Goal: Navigation & Orientation: Understand site structure

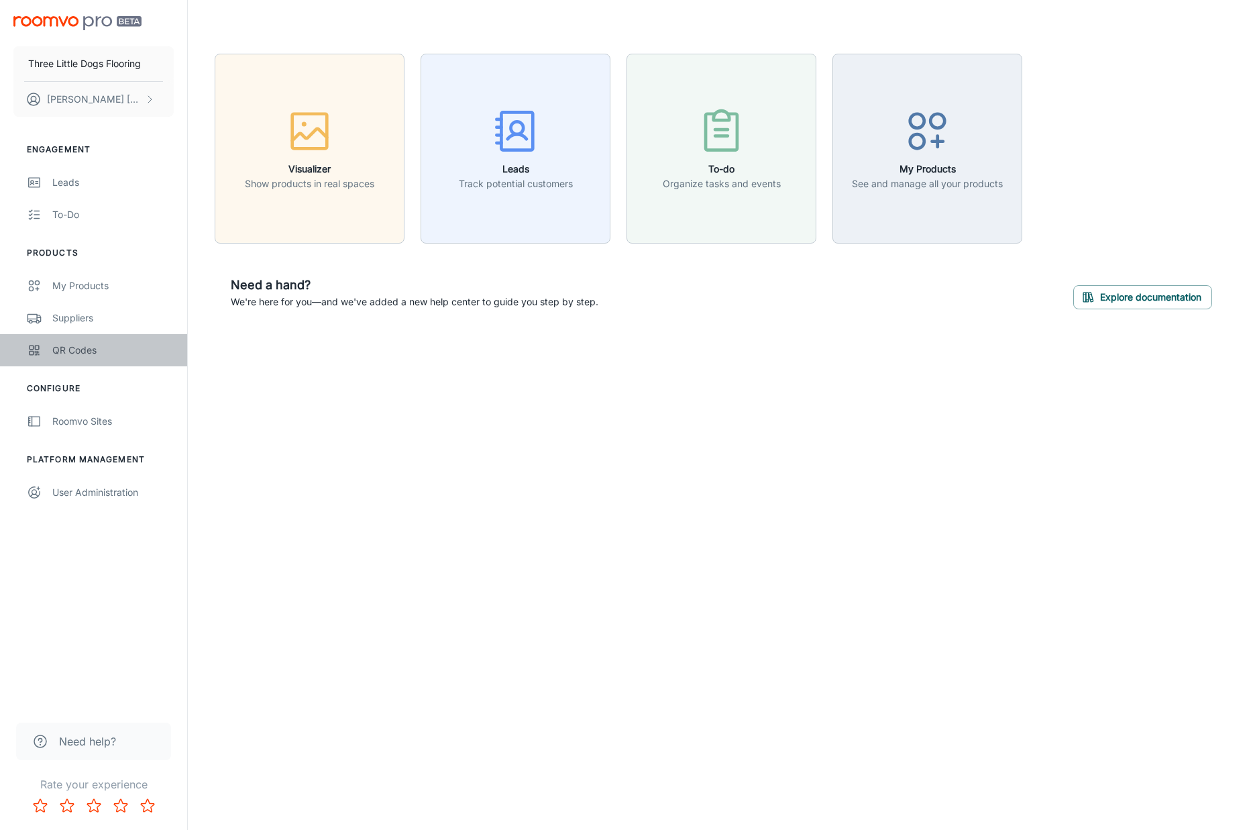
click at [85, 344] on div "QR Codes" at bounding box center [112, 350] width 121 height 15
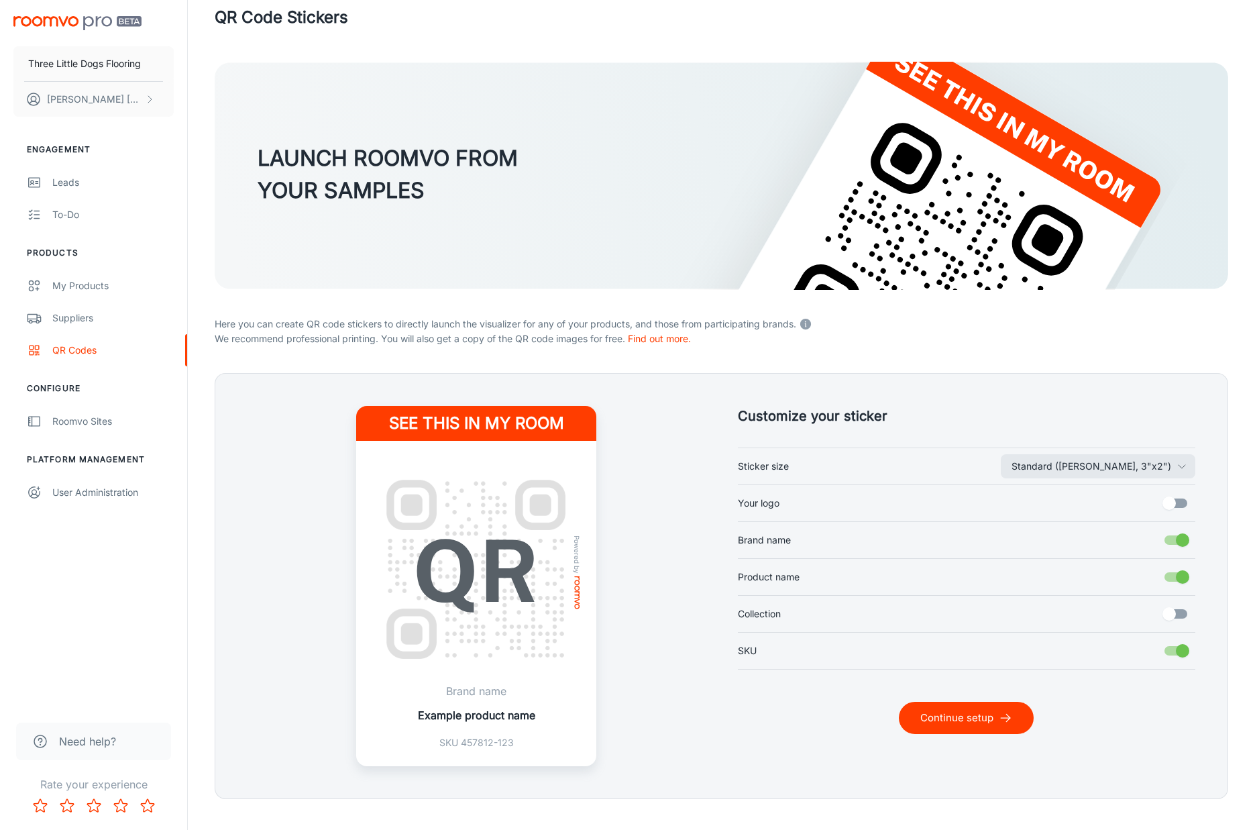
scroll to position [50, 0]
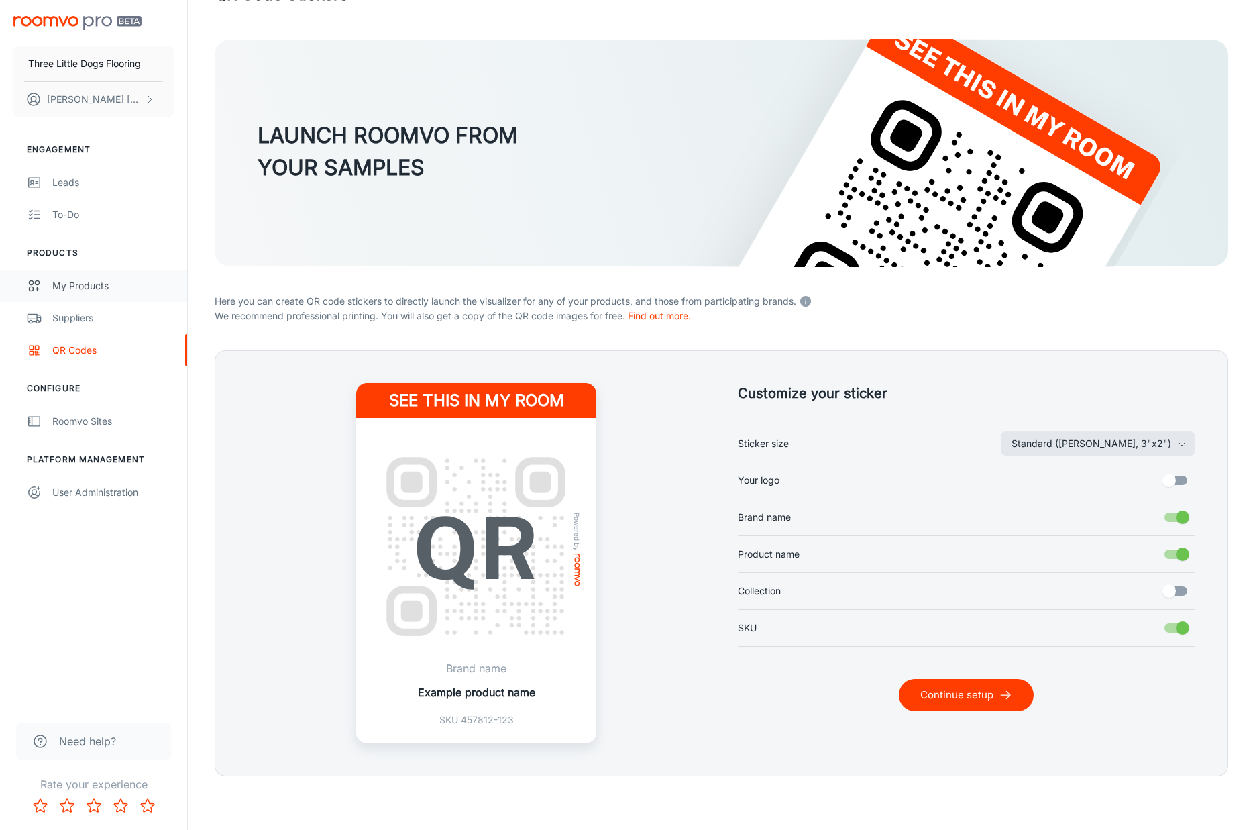
click at [85, 290] on div "My Products" at bounding box center [112, 285] width 121 height 15
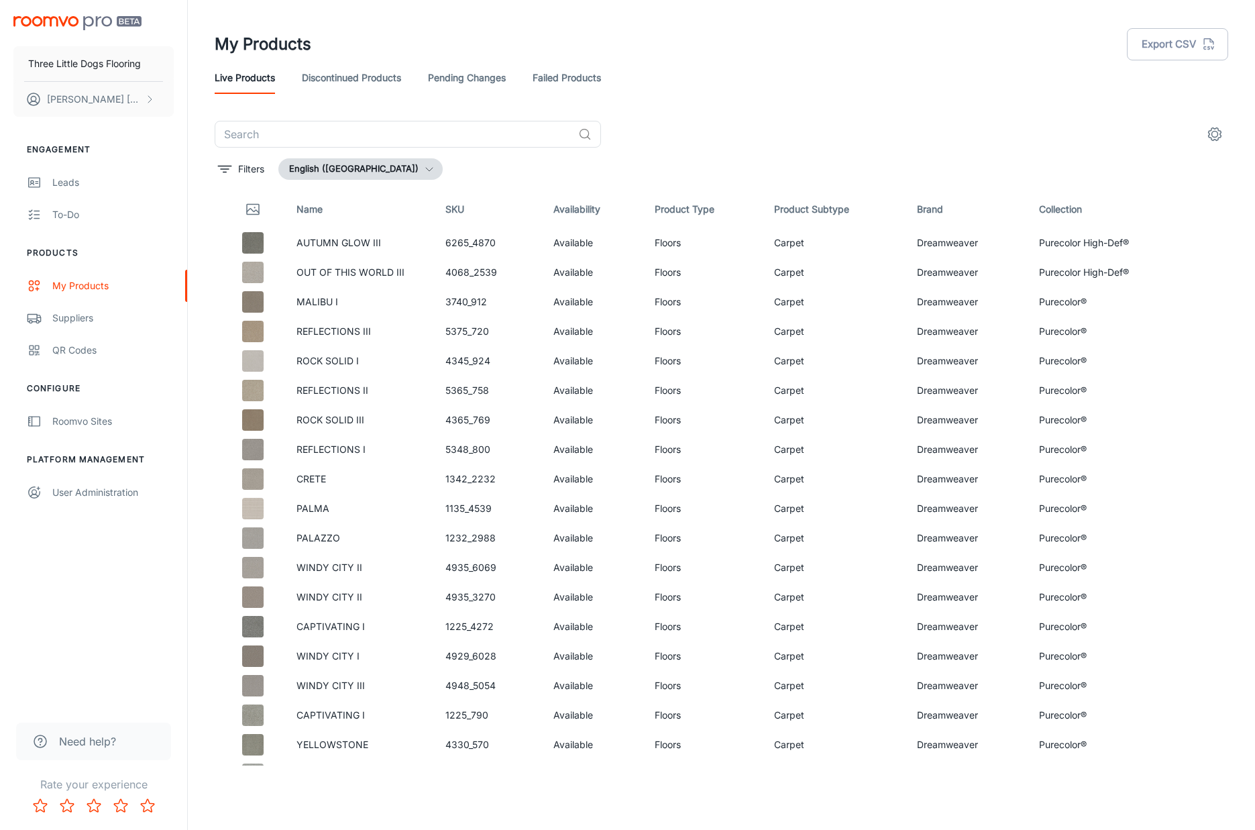
click at [85, 24] on img "scrollable content" at bounding box center [77, 23] width 128 height 14
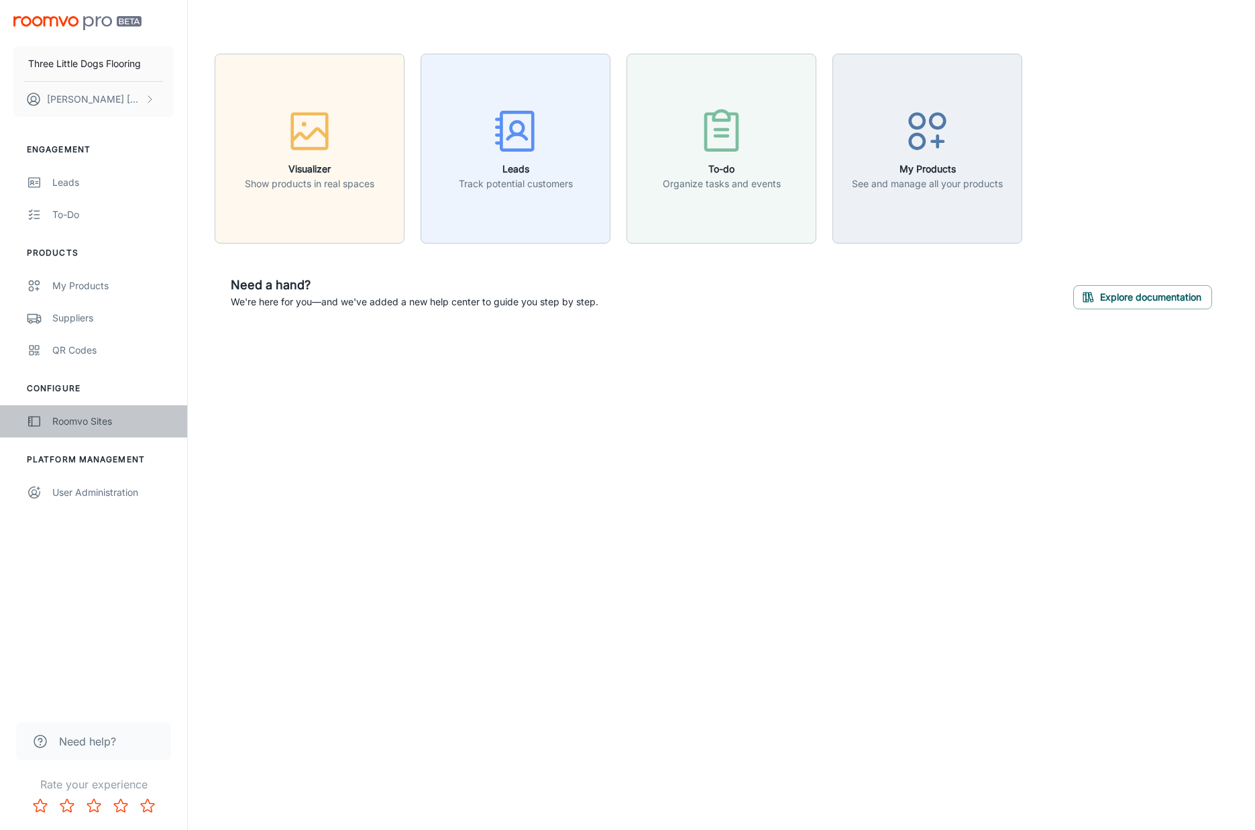
click at [109, 417] on div "Roomvo Sites" at bounding box center [112, 421] width 121 height 15
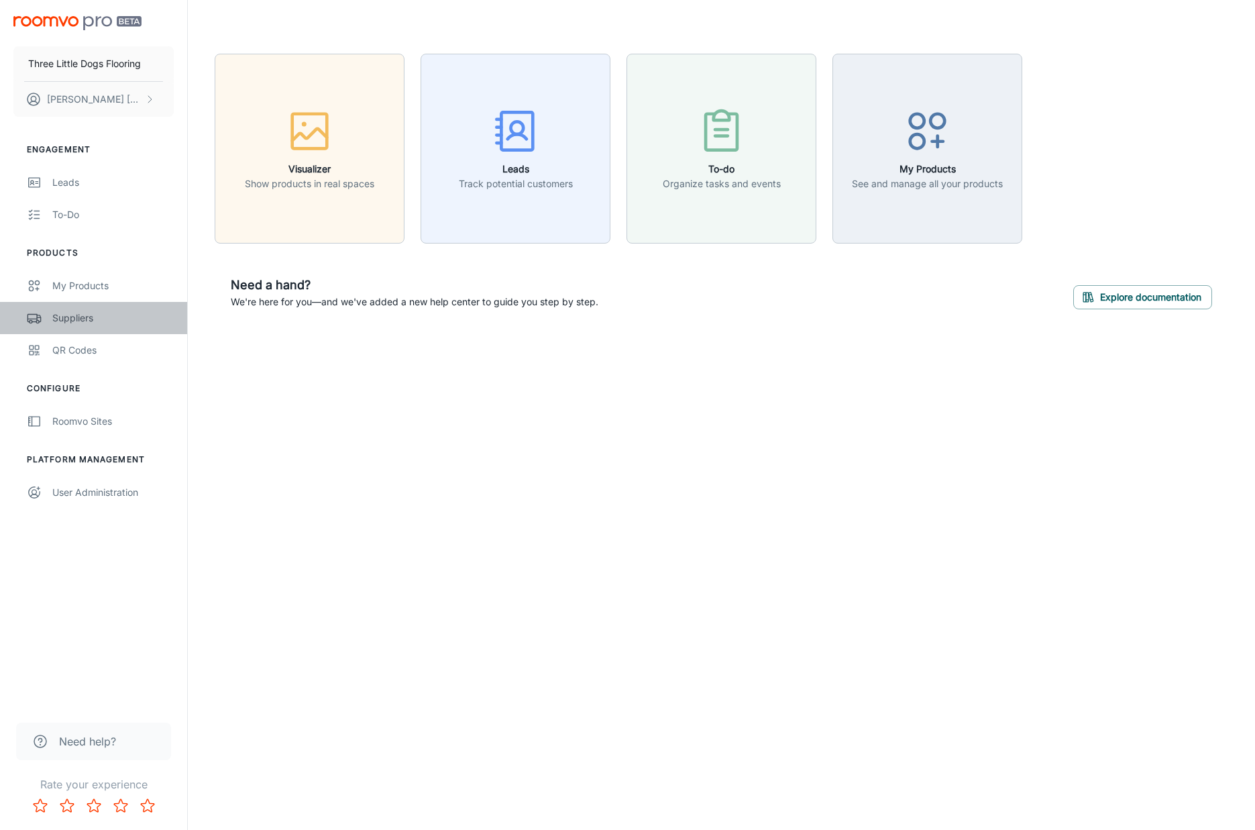
click at [77, 323] on div "Suppliers" at bounding box center [112, 318] width 121 height 15
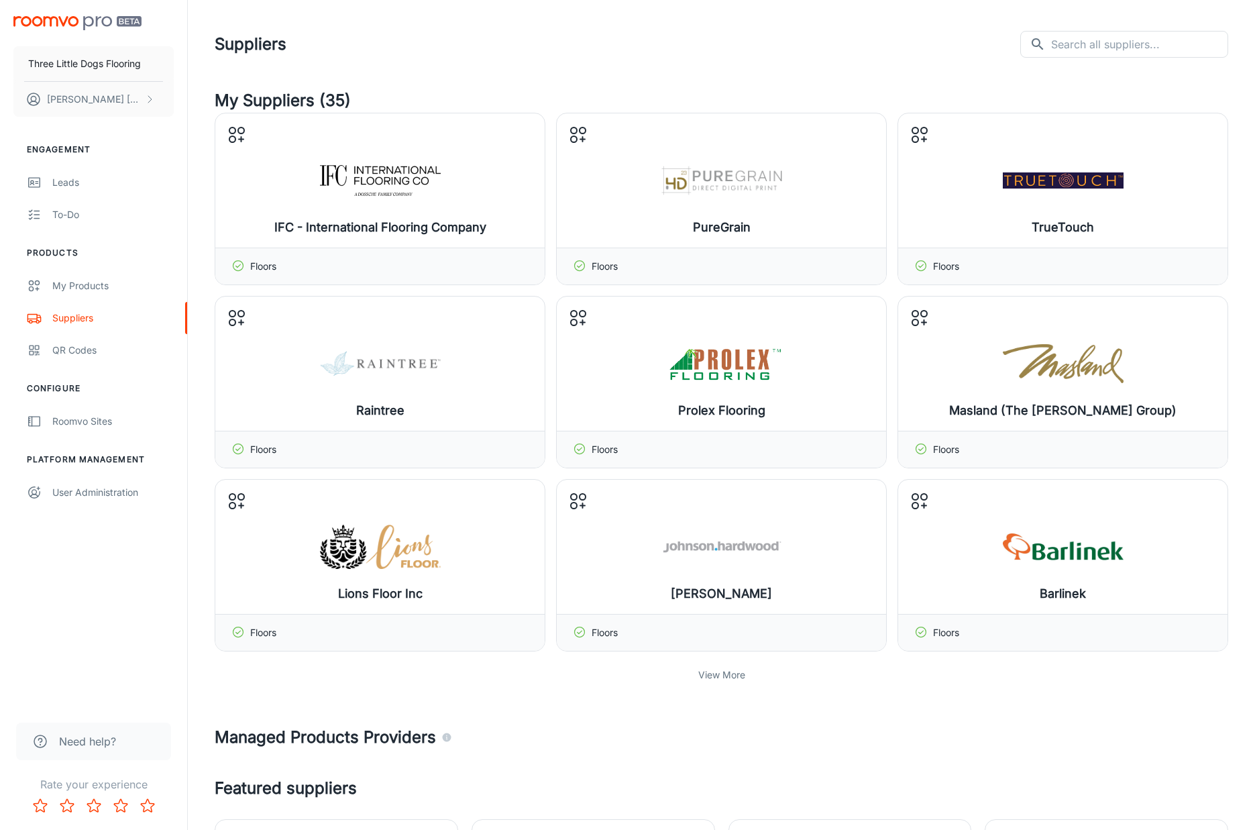
click at [730, 677] on p "View More" at bounding box center [721, 674] width 47 height 15
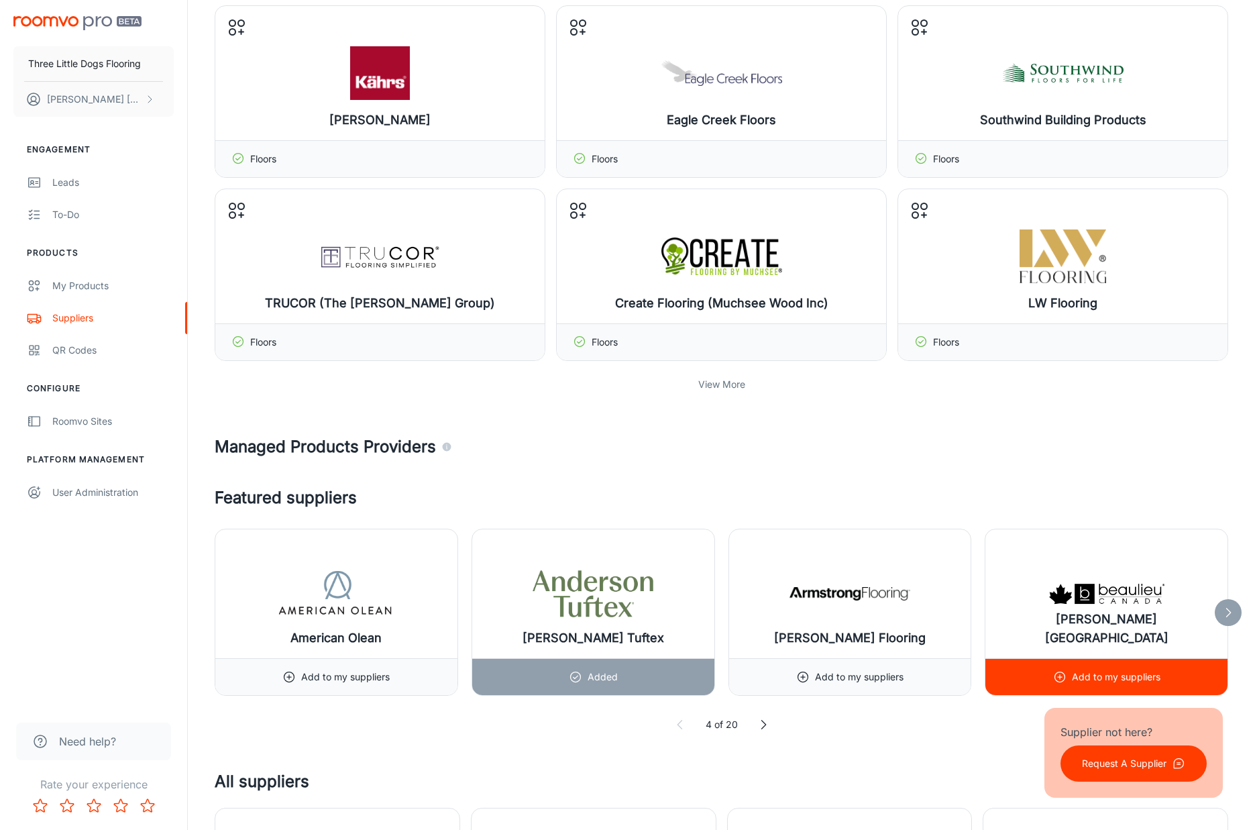
scroll to position [842, 0]
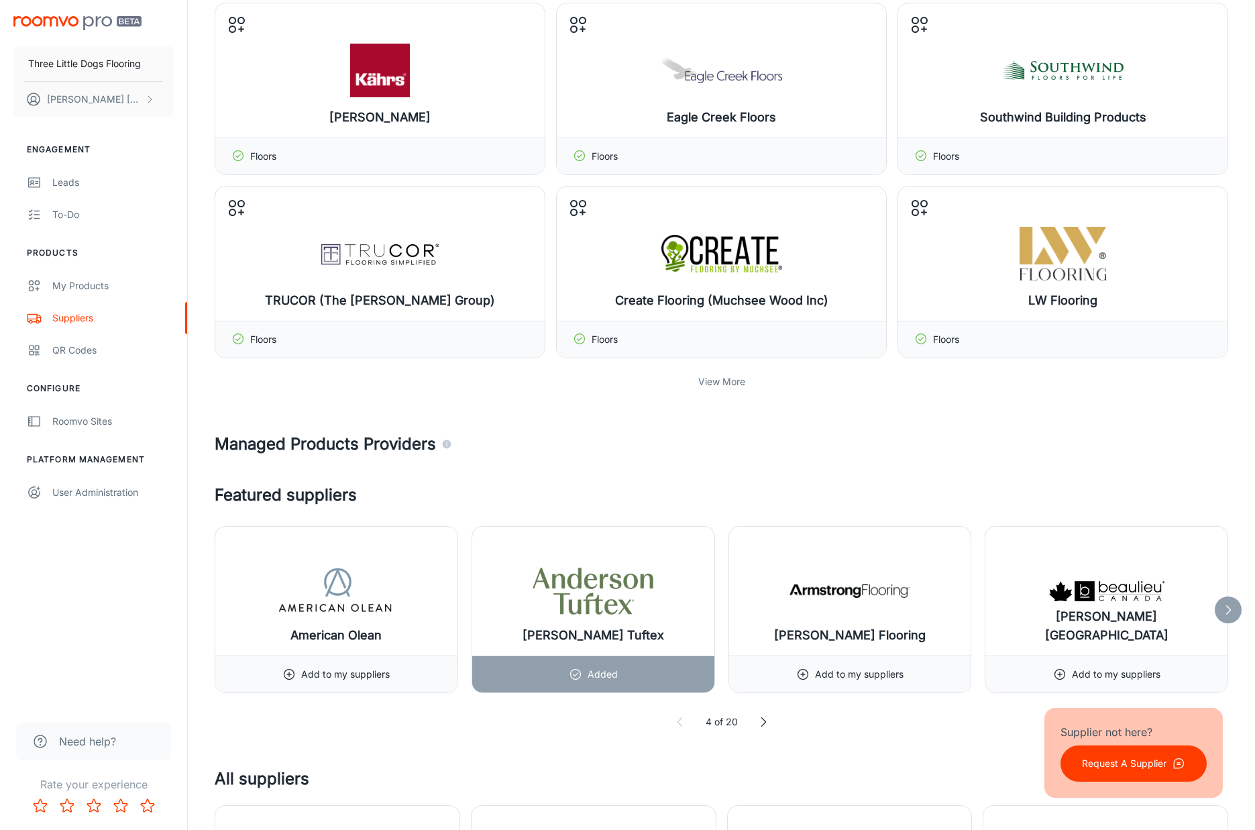
click at [712, 379] on p "View More" at bounding box center [721, 381] width 47 height 15
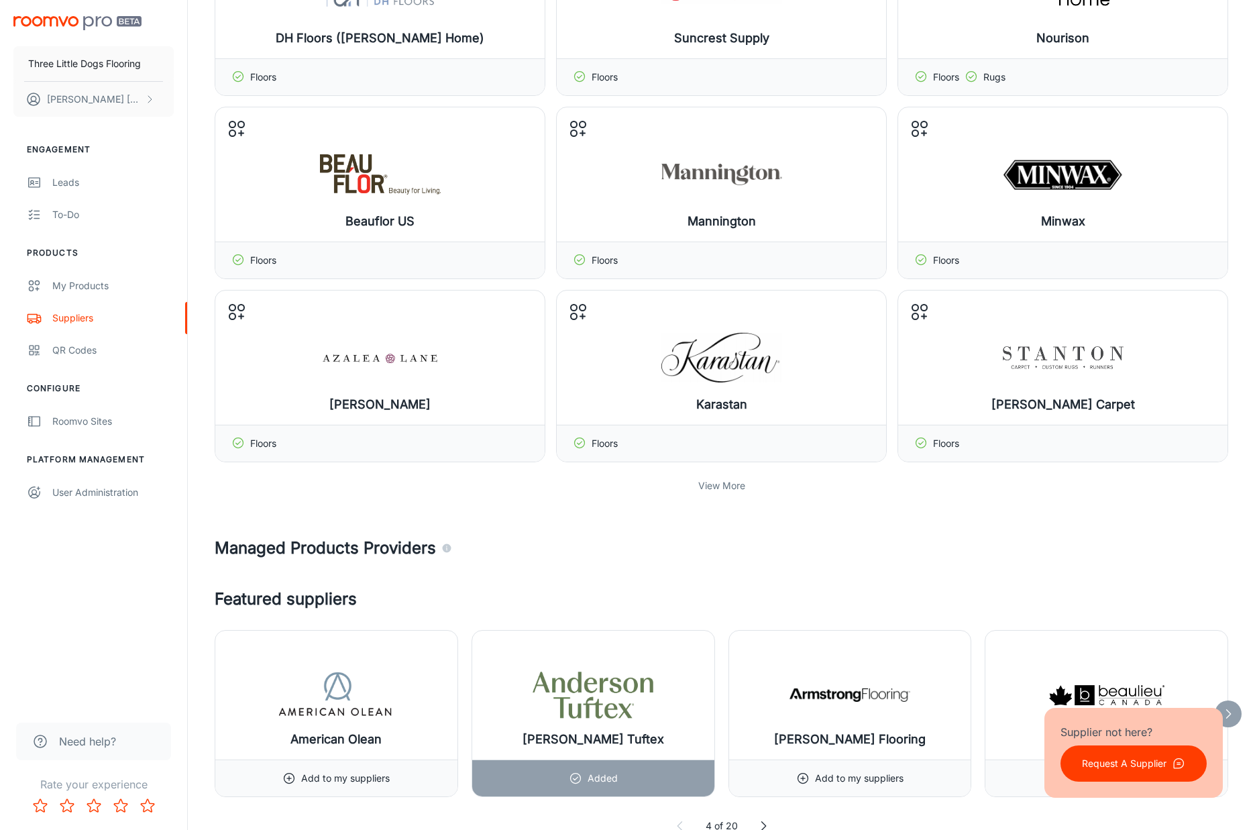
scroll to position [1290, 0]
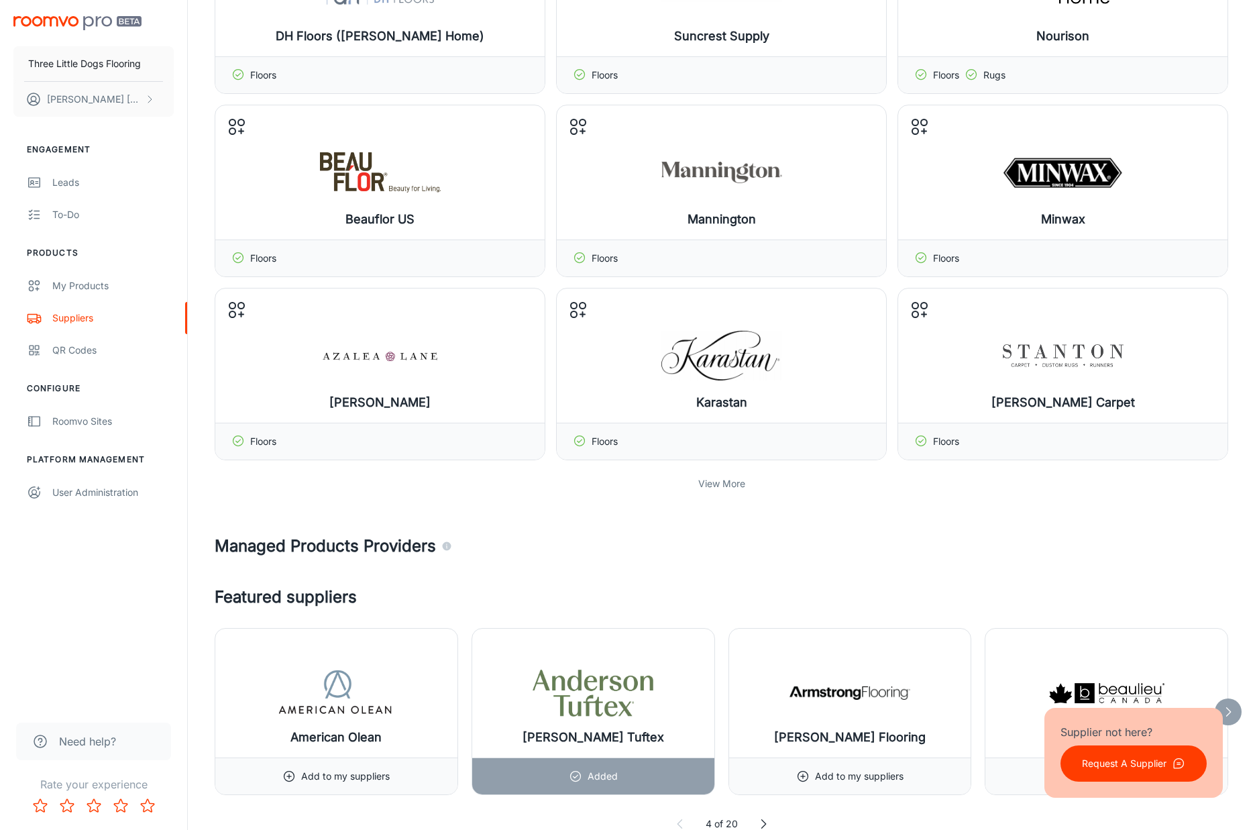
click at [714, 488] on p "View More" at bounding box center [721, 483] width 47 height 15
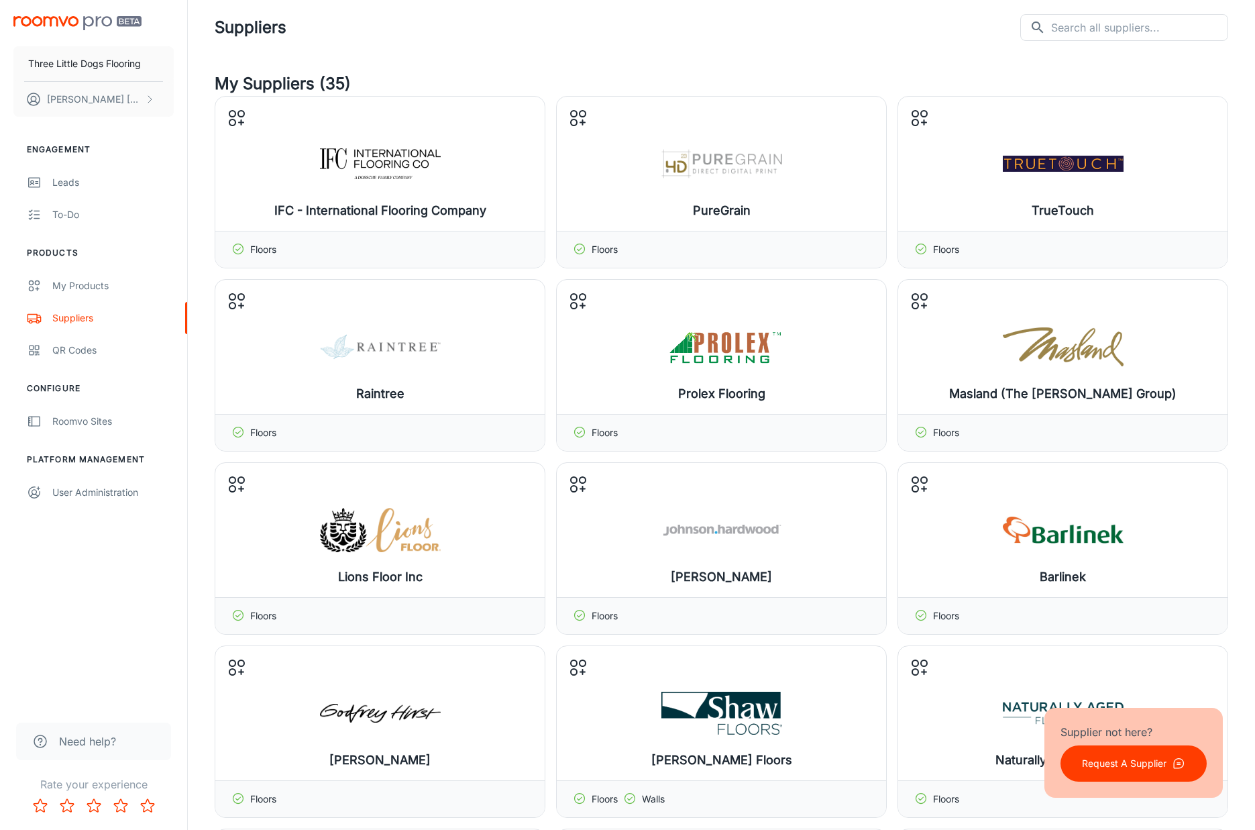
scroll to position [0, 0]
